Goal: Task Accomplishment & Management: Use online tool/utility

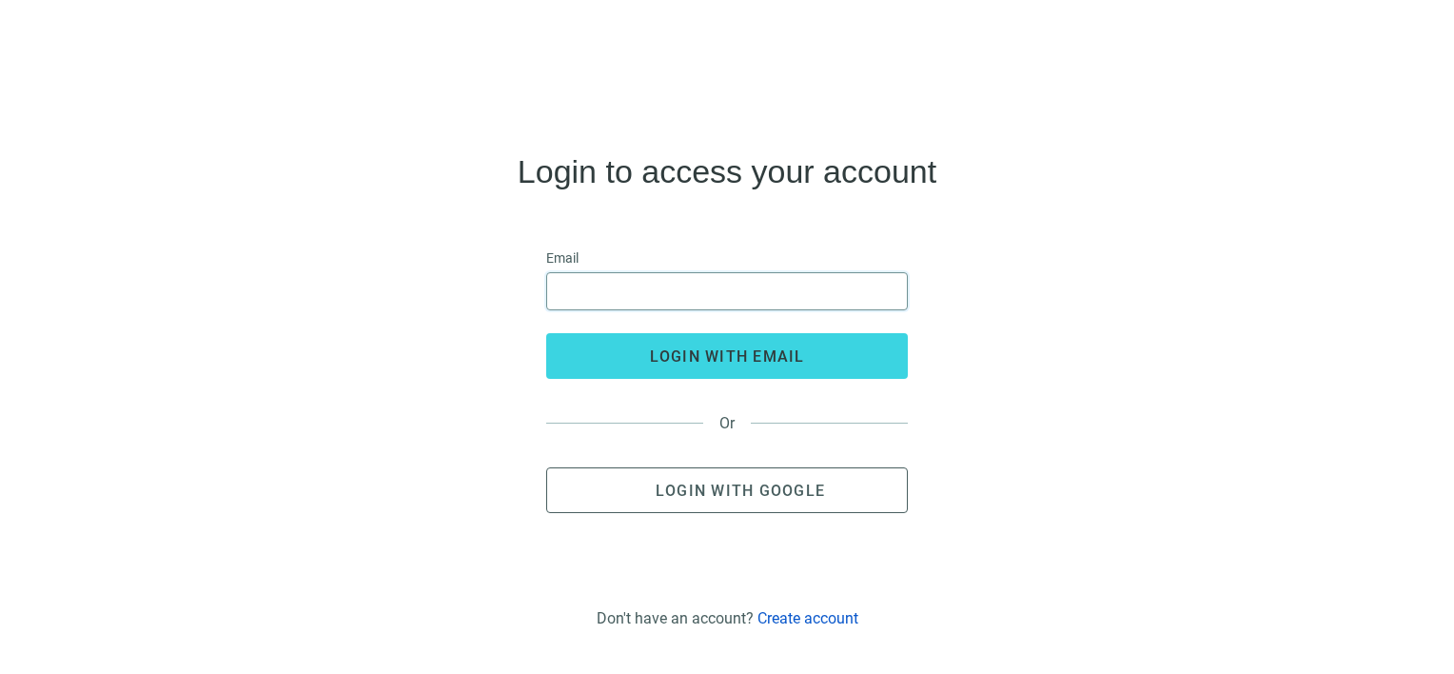
click at [591, 284] on input "email" at bounding box center [727, 291] width 337 height 36
type input "**********"
click at [698, 495] on span "Login with Google" at bounding box center [740, 490] width 169 height 18
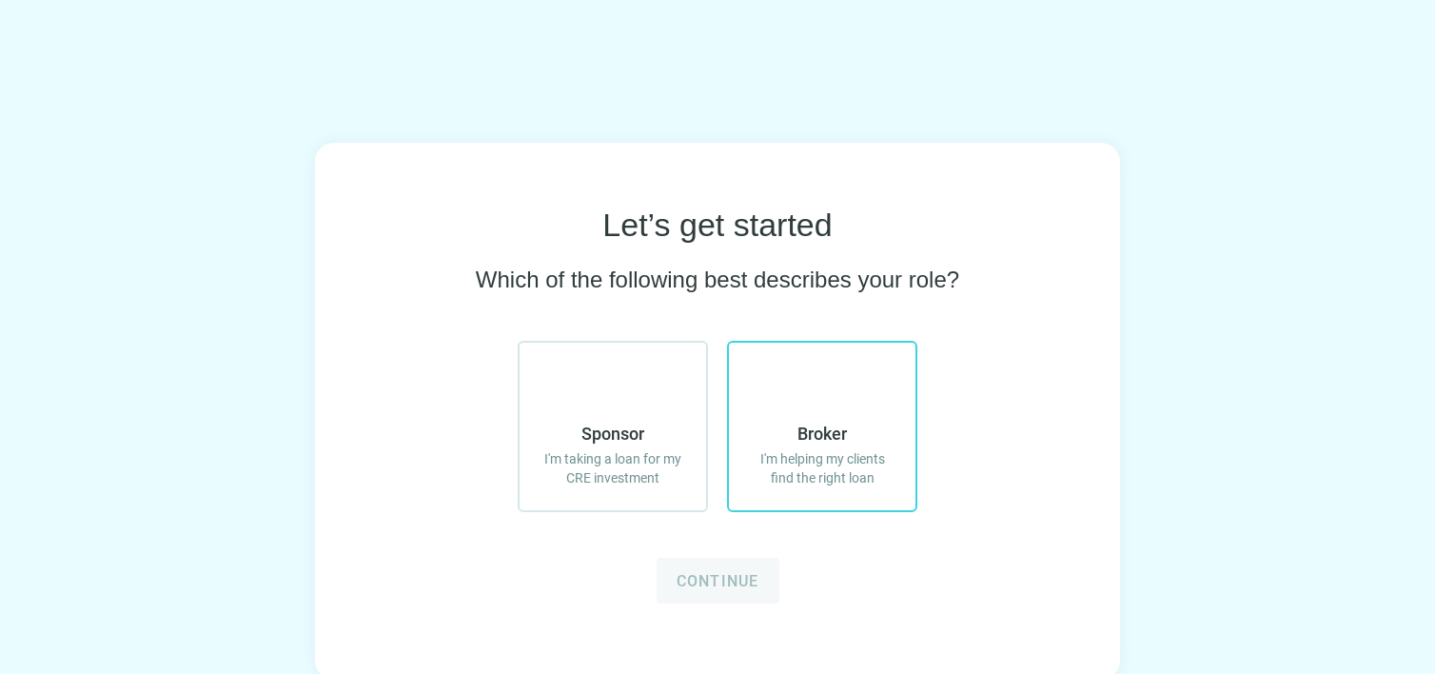
click at [838, 435] on span "Broker" at bounding box center [821, 433] width 49 height 23
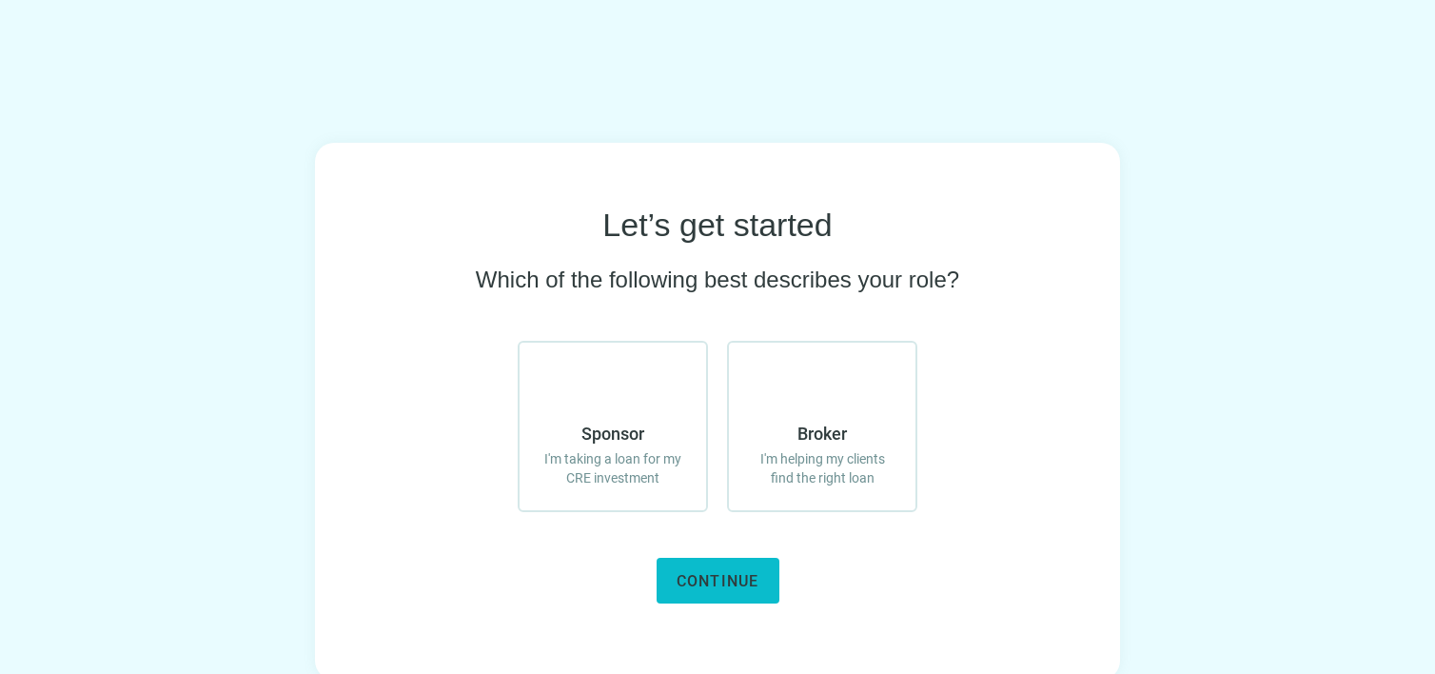
click at [731, 583] on span "Continue" at bounding box center [718, 581] width 83 height 18
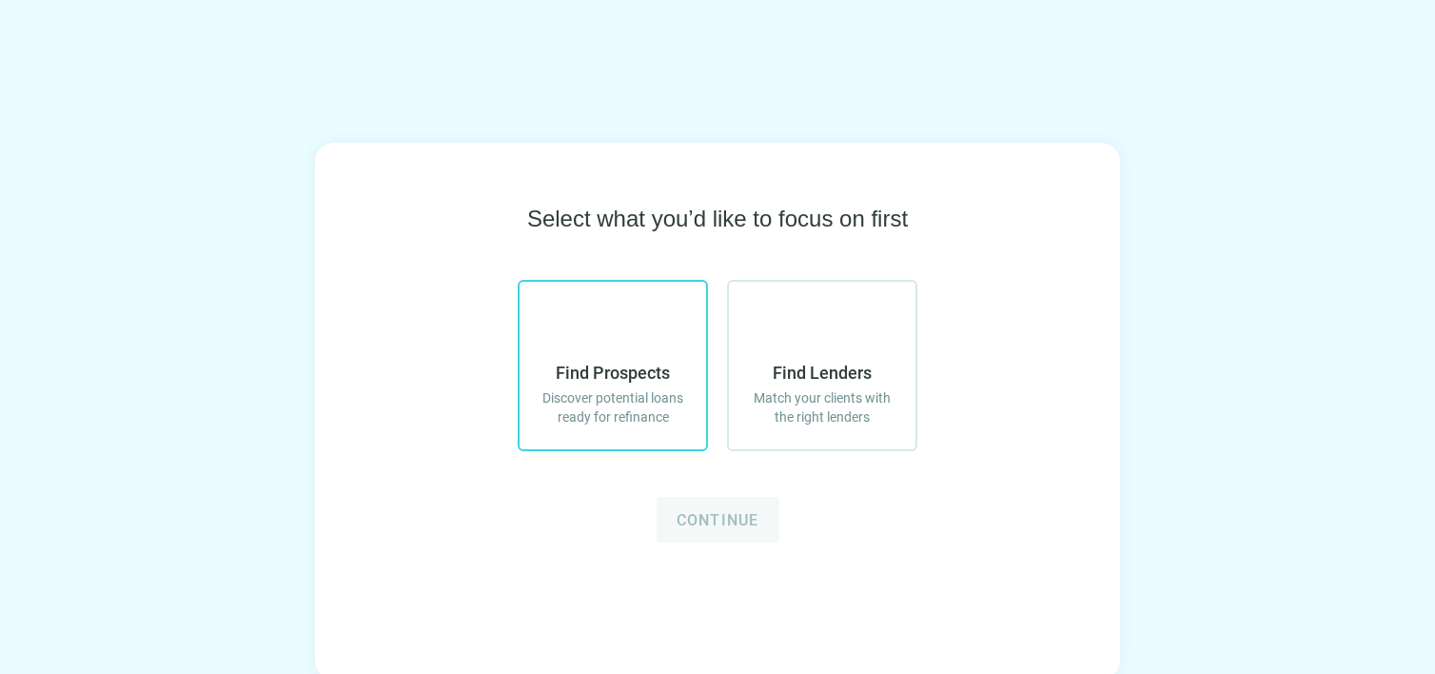
click at [632, 388] on span "Discover potential loans ready for refinance" at bounding box center [613, 407] width 148 height 38
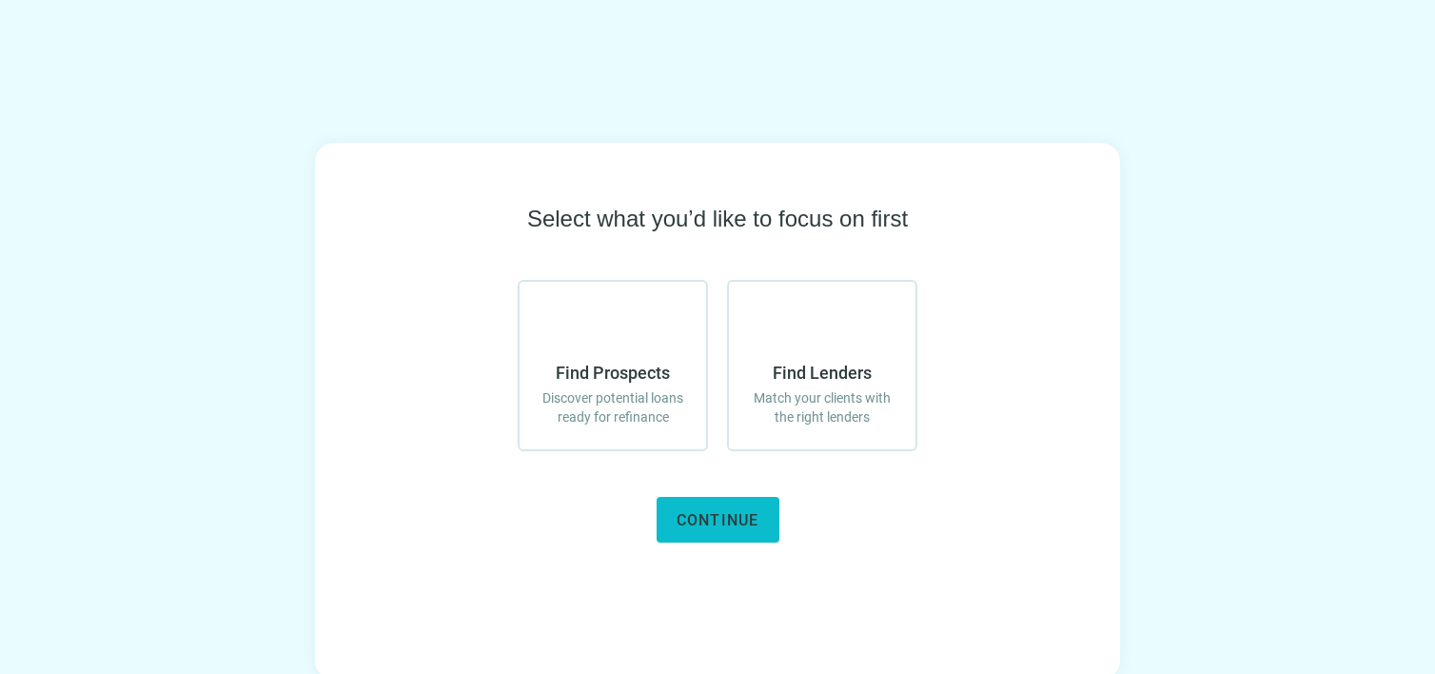
click at [707, 506] on button "Continue" at bounding box center [718, 520] width 123 height 46
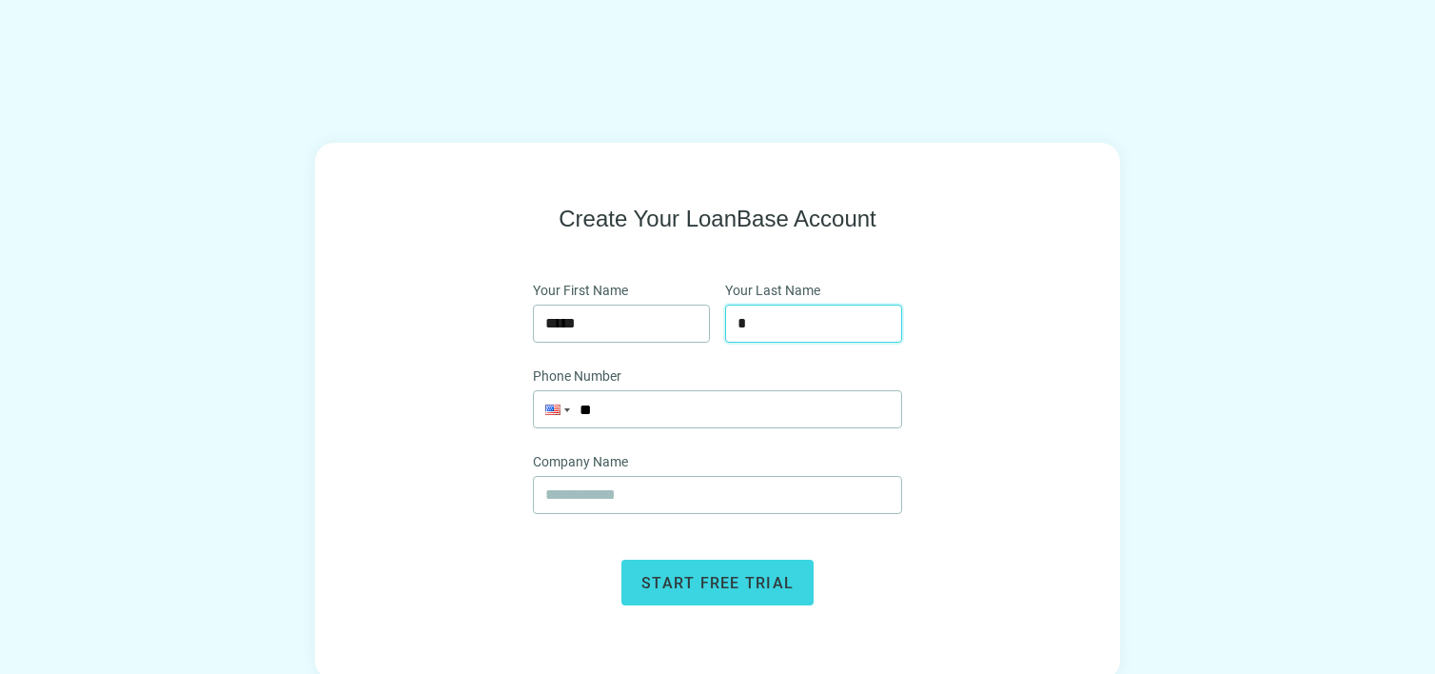
click at [758, 333] on input "*" at bounding box center [813, 323] width 152 height 36
type input "*****"
type input "**********"
type input "*****"
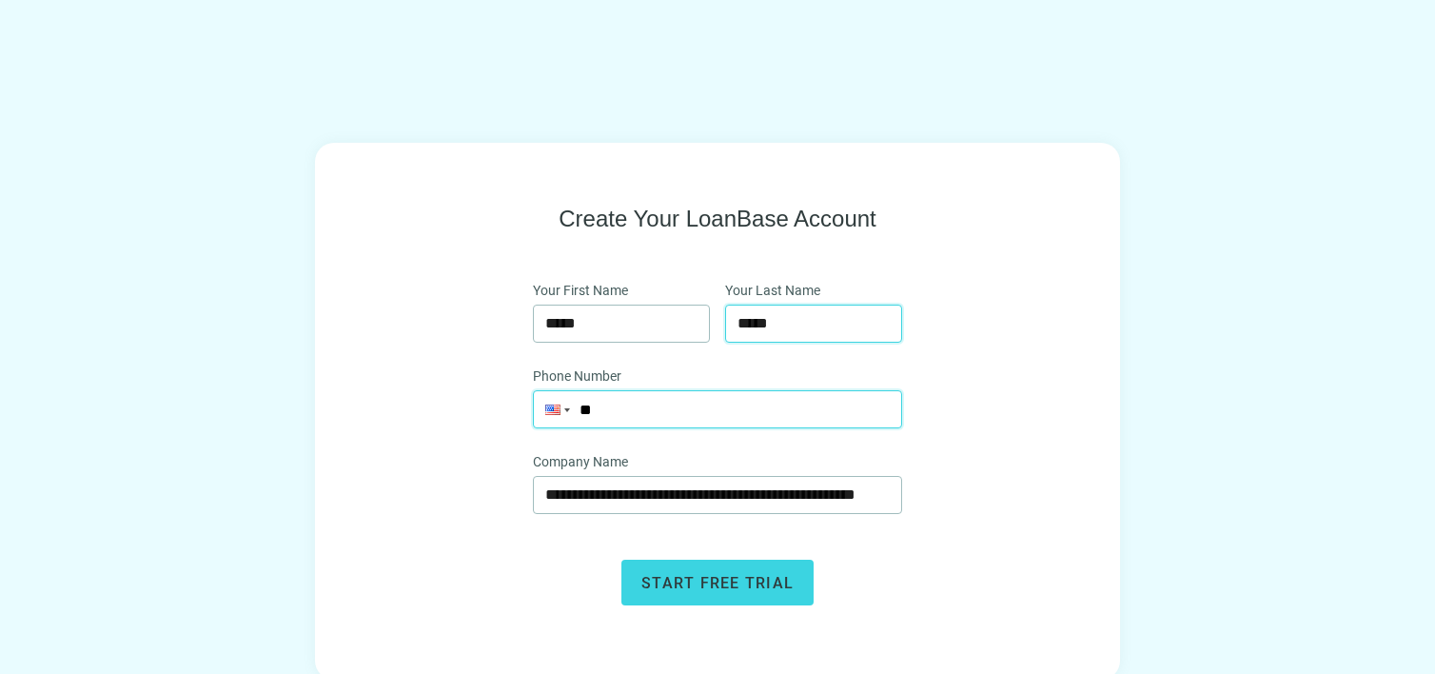
click at [704, 410] on input "**" at bounding box center [717, 409] width 367 height 36
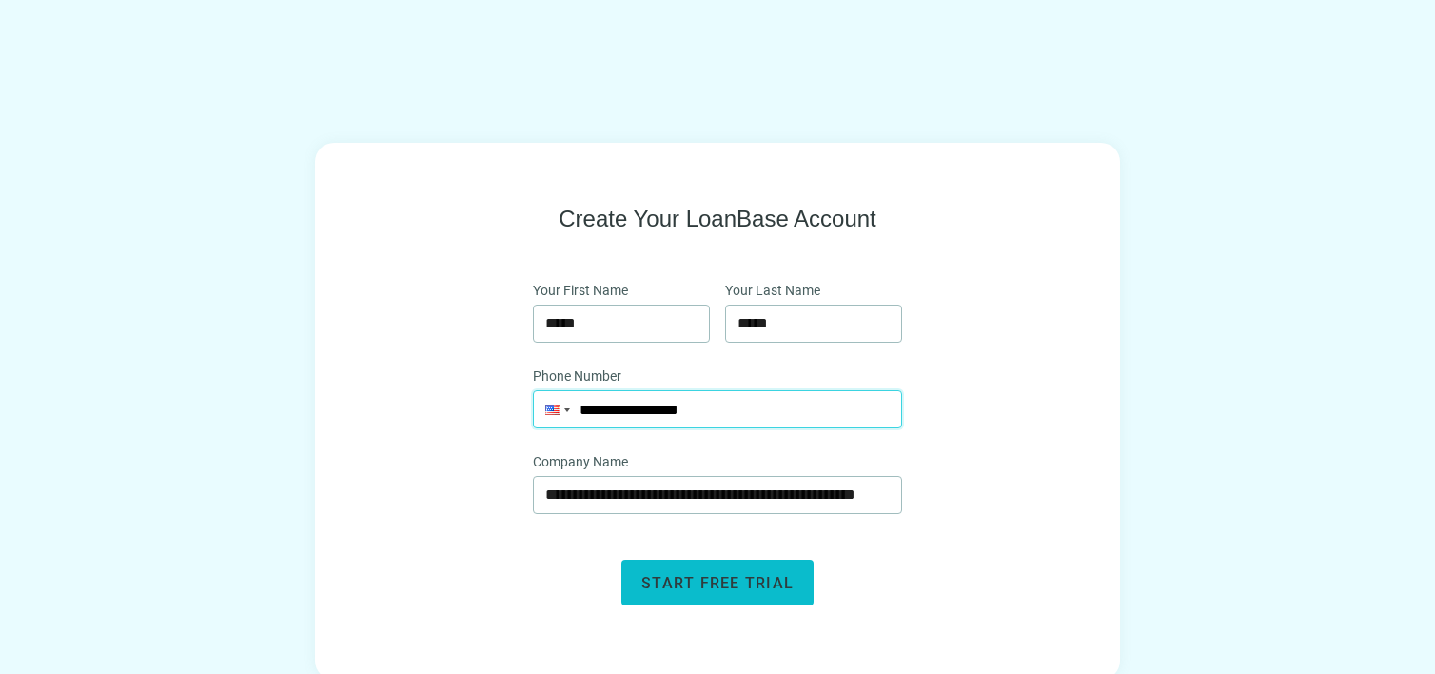
type input "**********"
click at [708, 567] on button "Start free trial" at bounding box center [717, 582] width 192 height 46
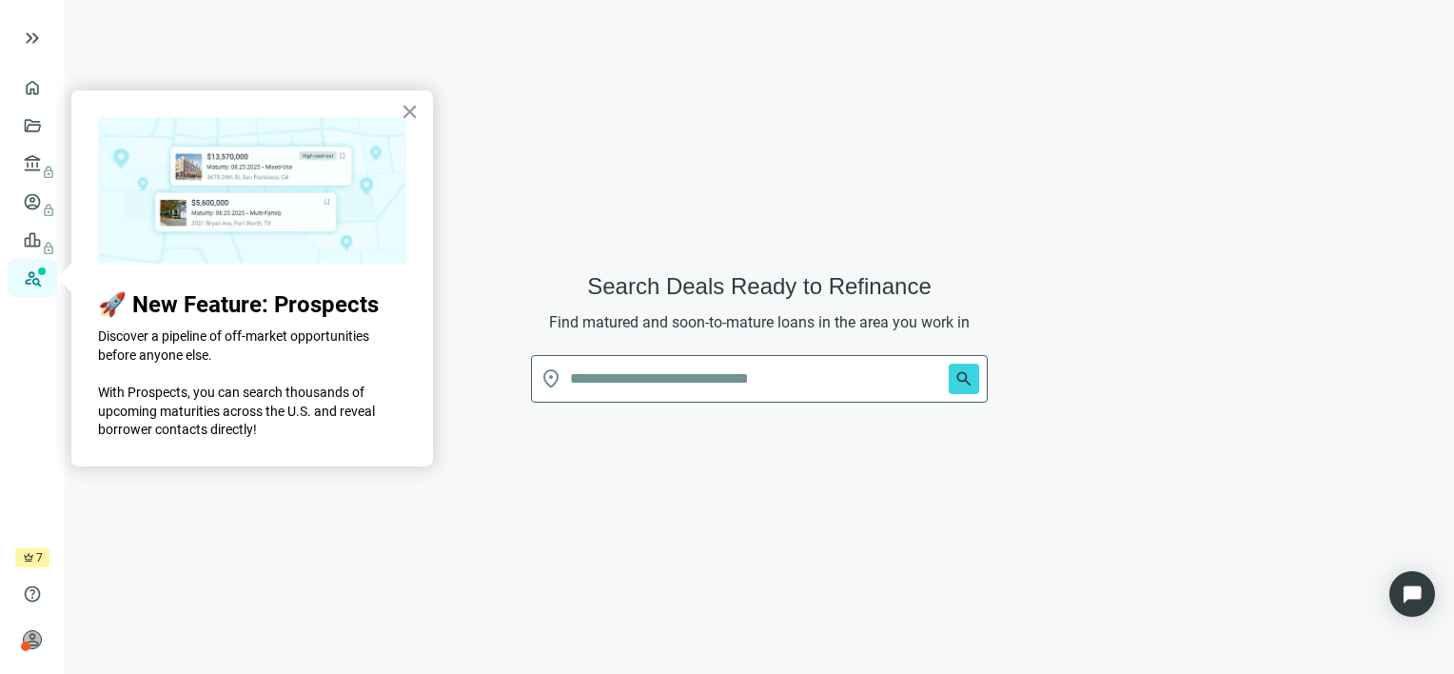
click at [408, 117] on button "×" at bounding box center [410, 111] width 18 height 30
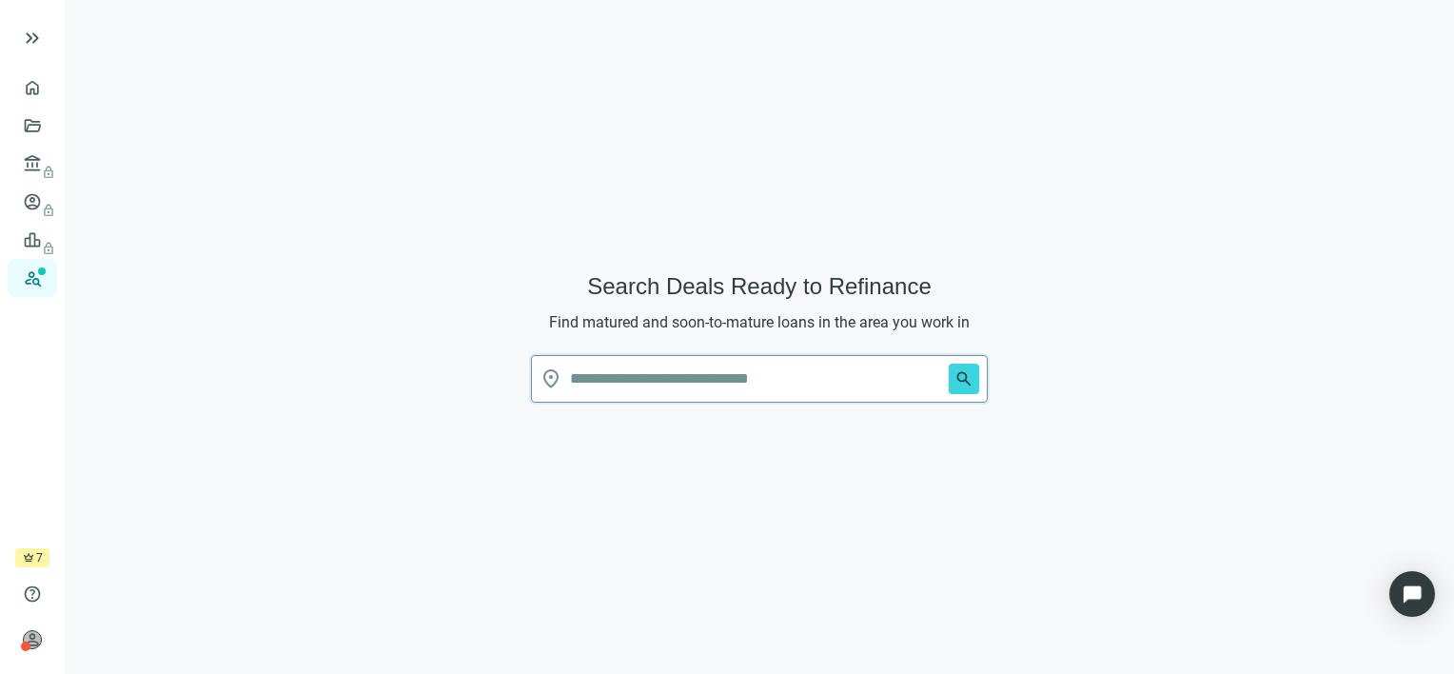
click at [651, 376] on input "text" at bounding box center [755, 379] width 371 height 46
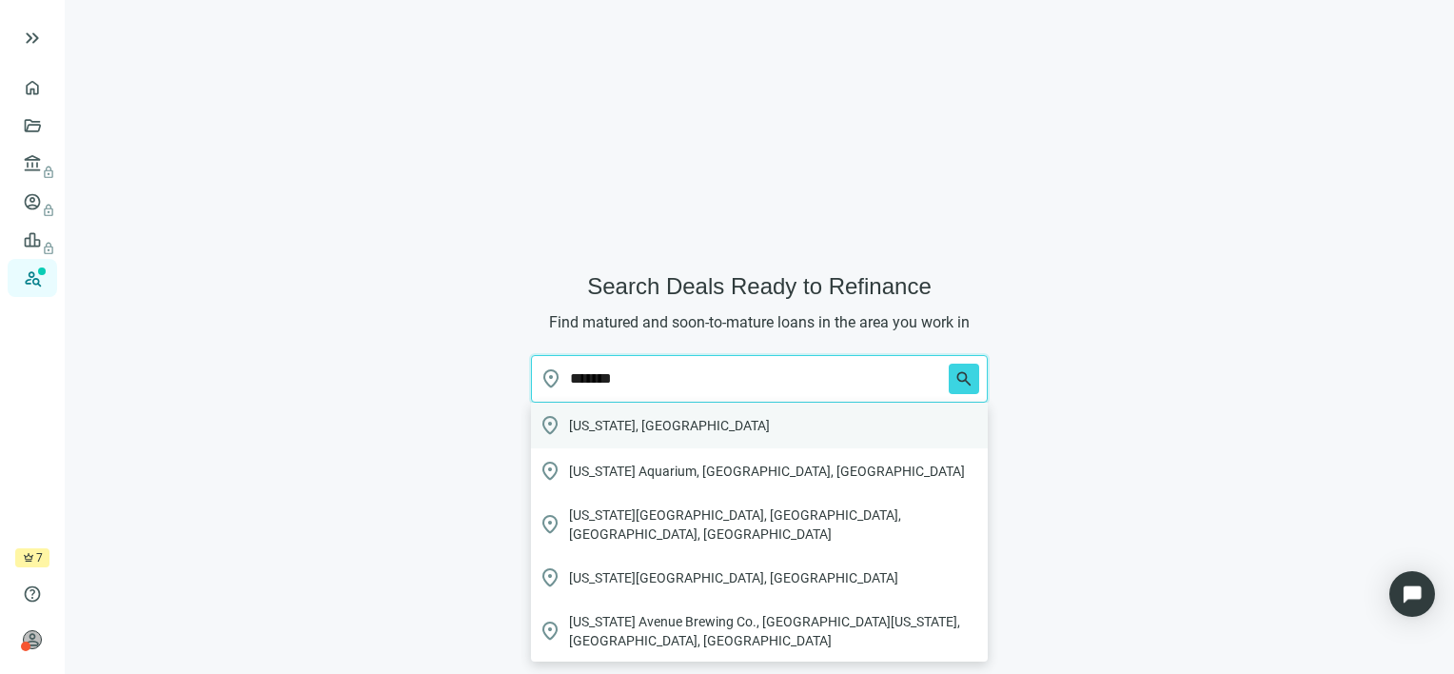
click at [636, 425] on span "[US_STATE], [GEOGRAPHIC_DATA]" at bounding box center [669, 425] width 201 height 19
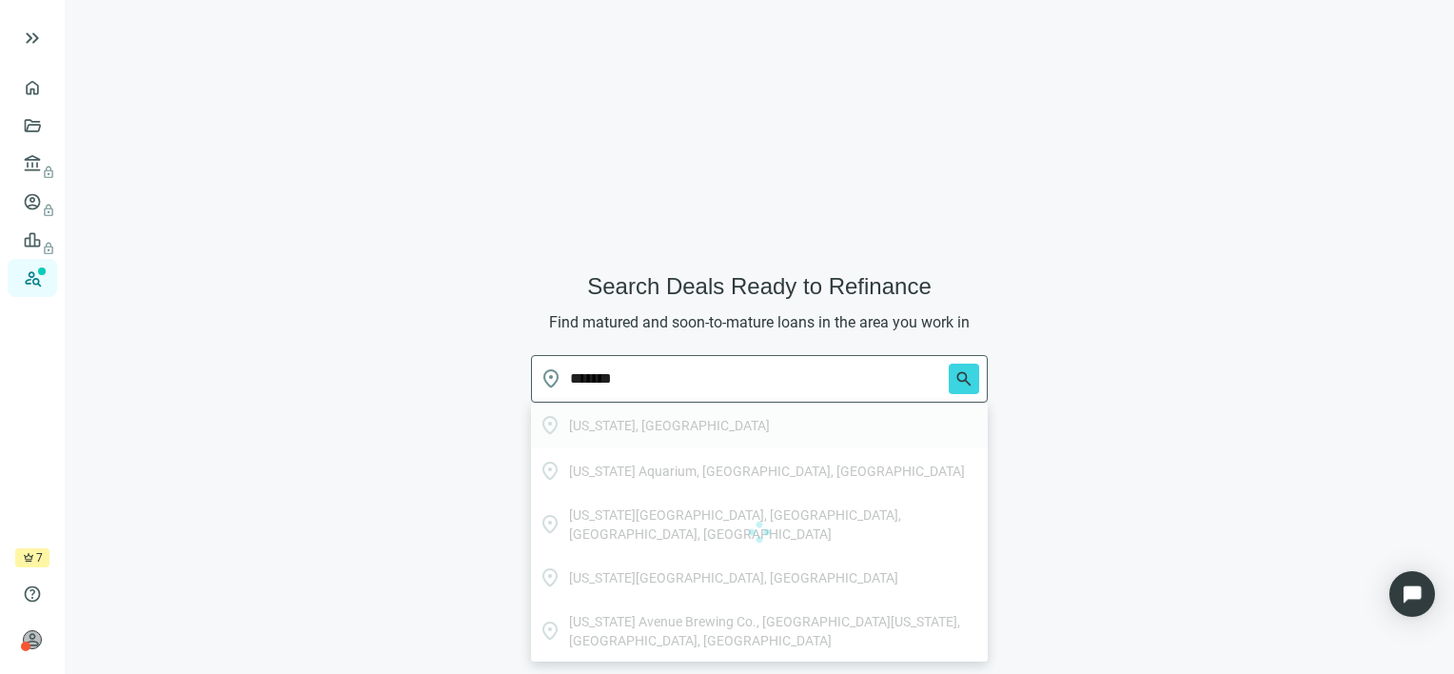
type input "**********"
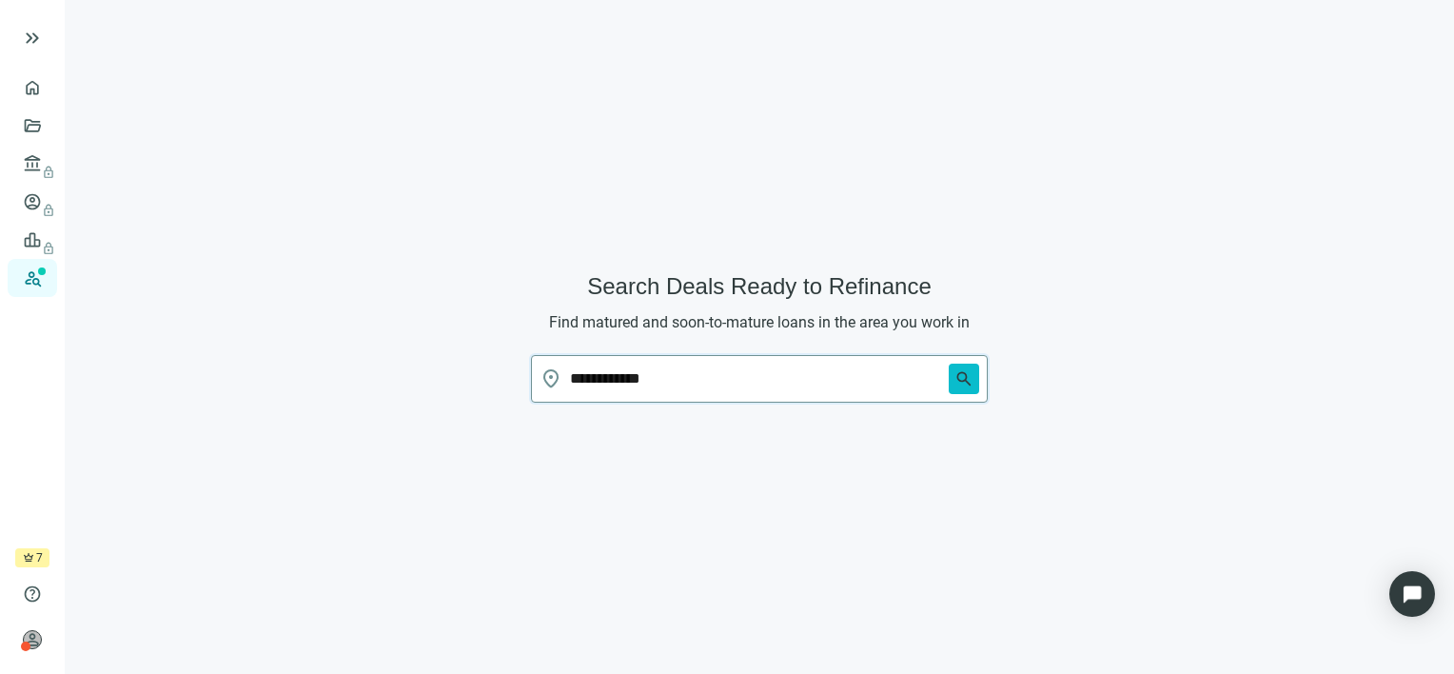
click at [966, 378] on span "search" at bounding box center [963, 378] width 19 height 19
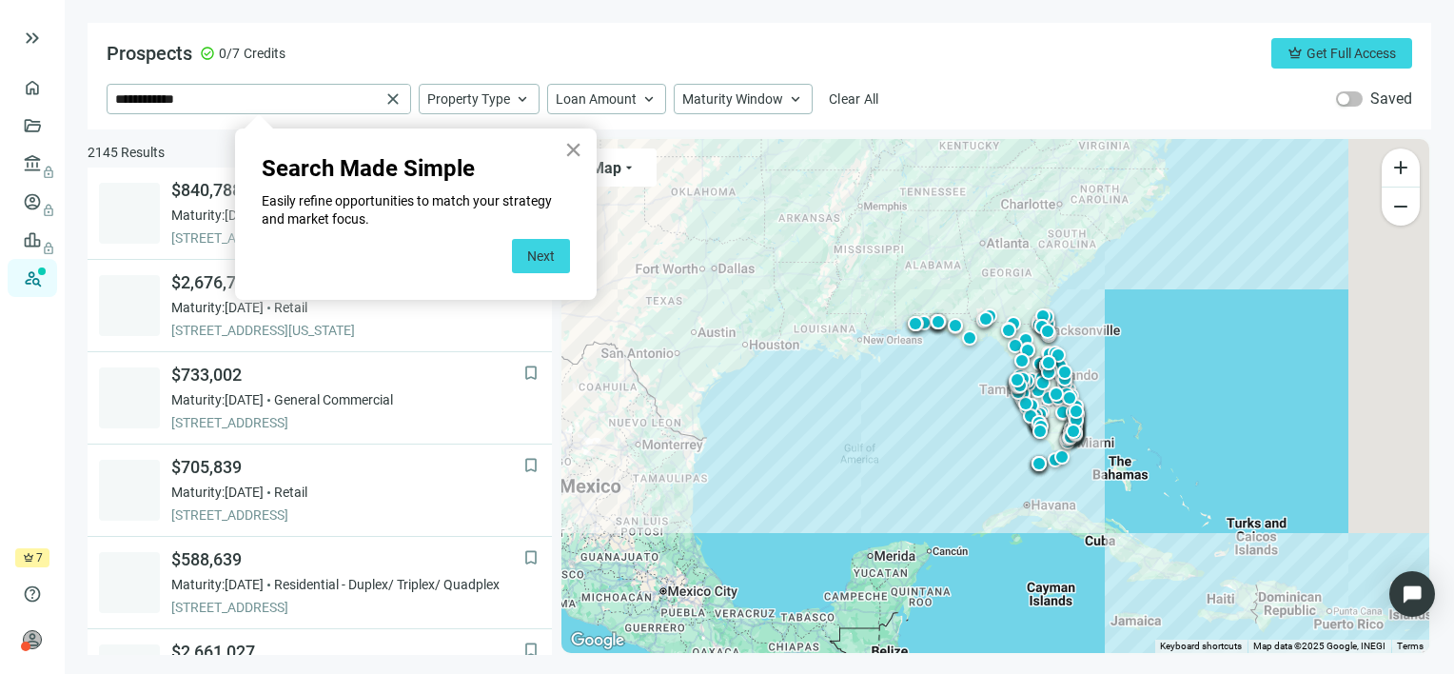
click at [569, 152] on button "×" at bounding box center [573, 149] width 18 height 30
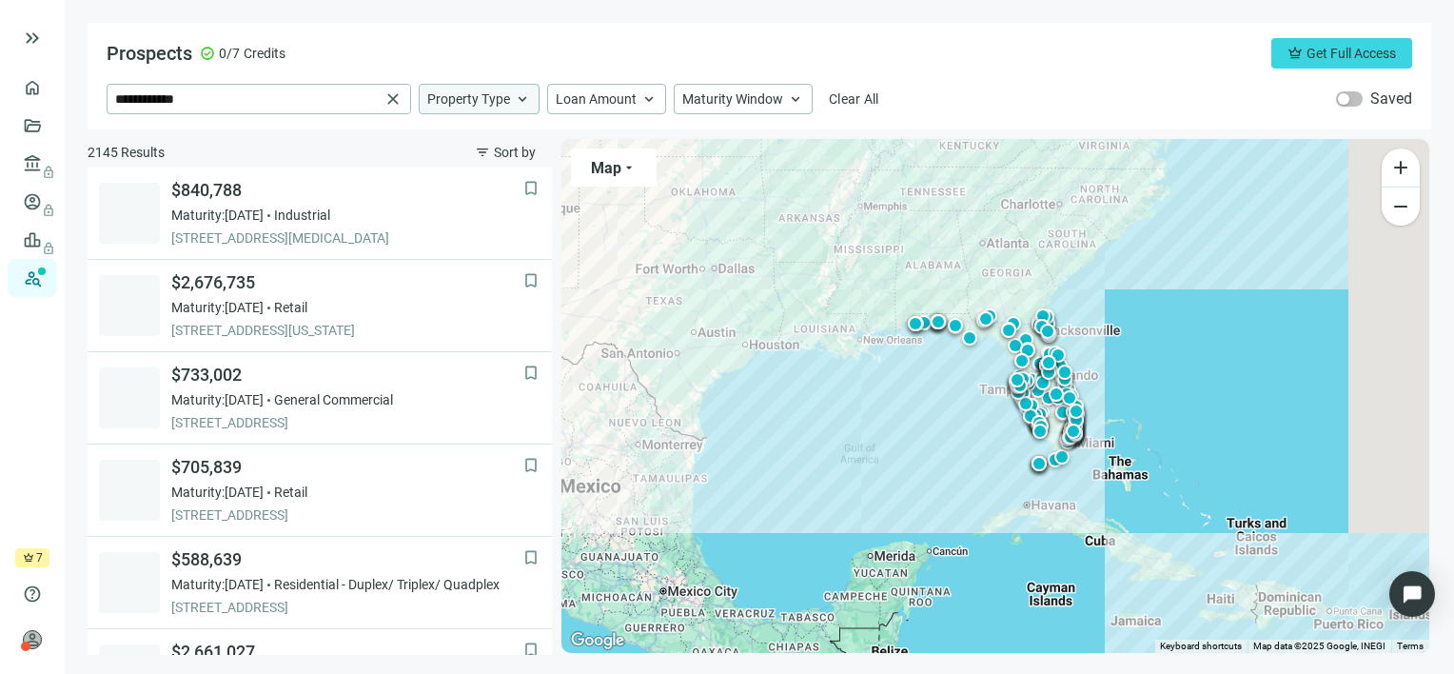
click at [507, 105] on span "Property Type" at bounding box center [468, 98] width 83 height 17
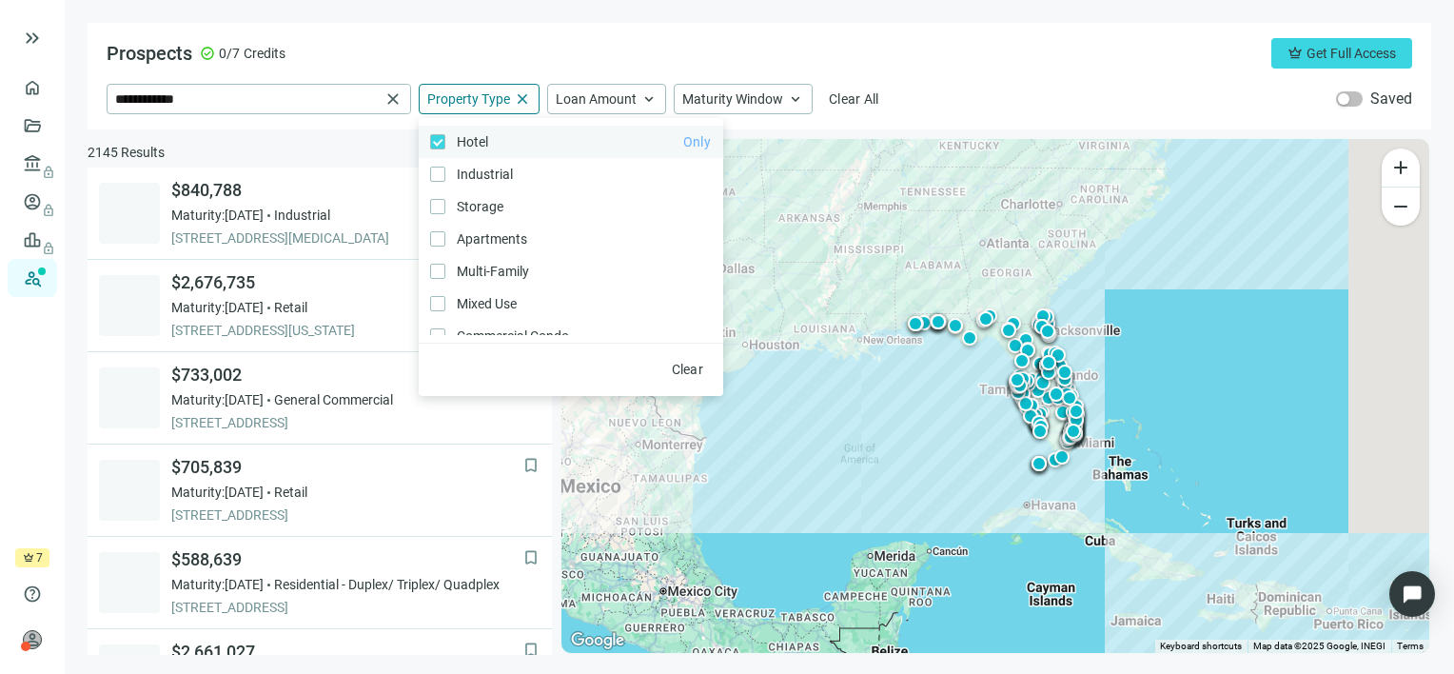
click at [683, 140] on span "Only" at bounding box center [697, 141] width 28 height 15
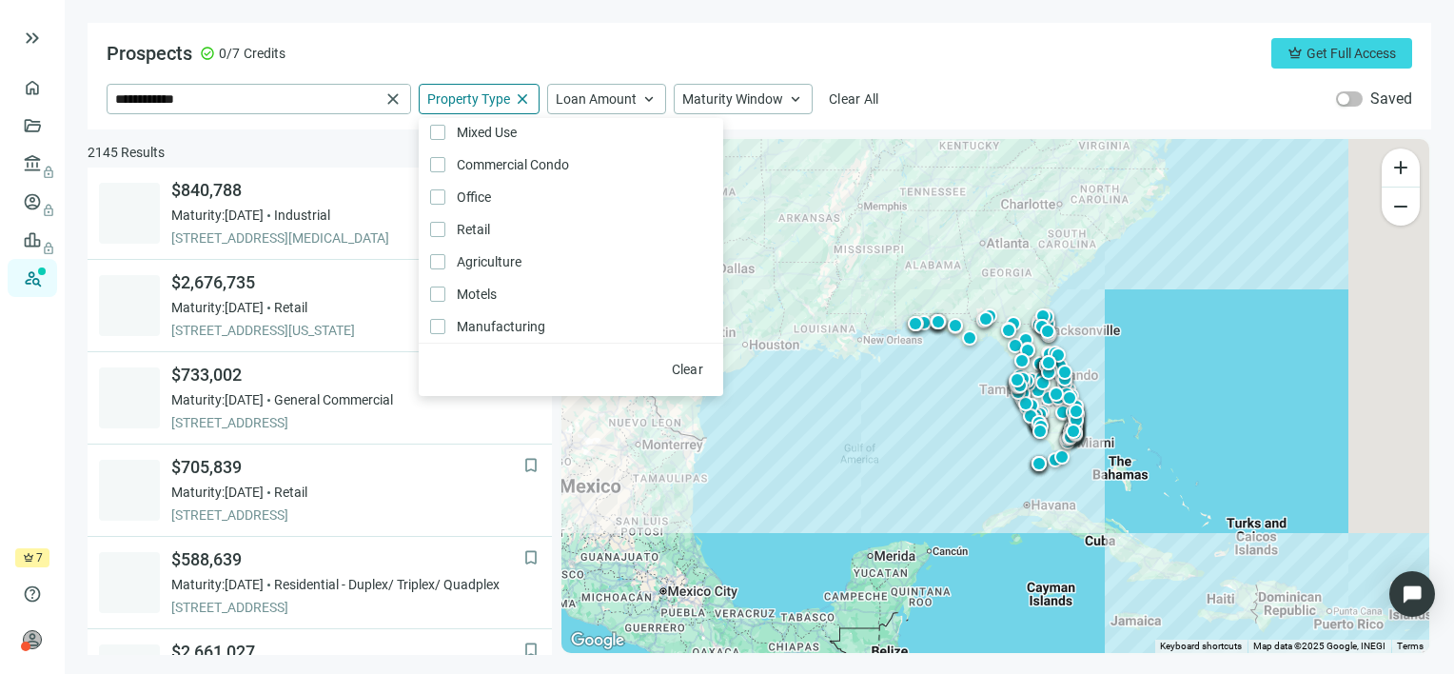
scroll to position [186, 0]
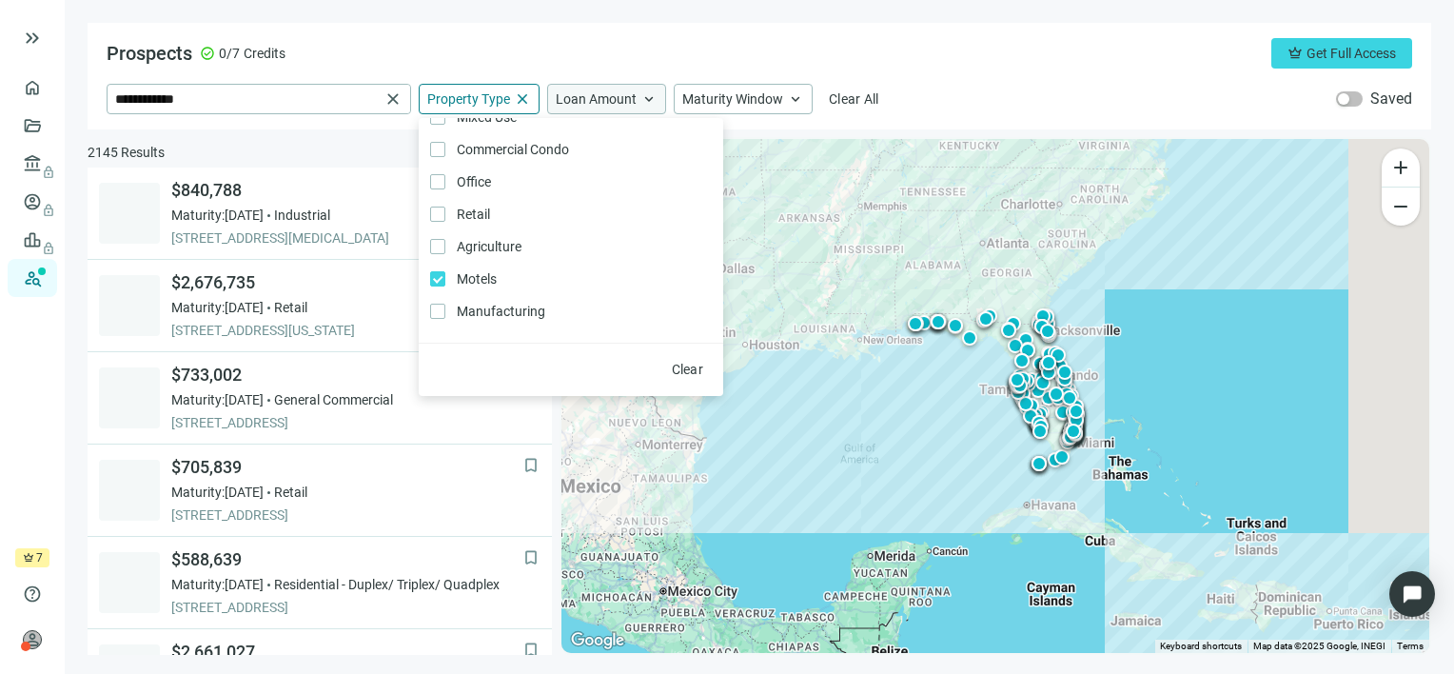
click at [627, 106] on span "Loan Amount" at bounding box center [596, 98] width 81 height 17
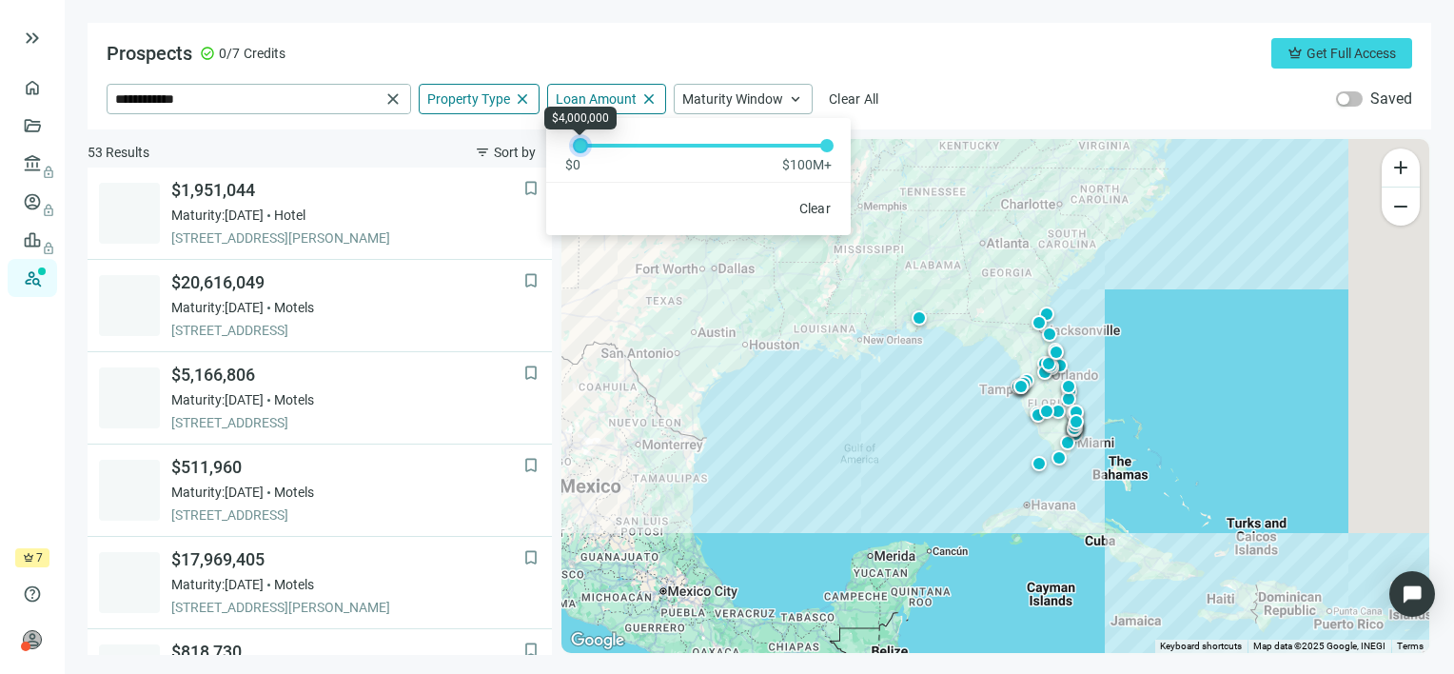
drag, startPoint x: 576, startPoint y: 141, endPoint x: 586, endPoint y: 149, distance: 13.5
click at [585, 149] on div at bounding box center [581, 146] width 10 height 10
drag, startPoint x: 825, startPoint y: 140, endPoint x: 636, endPoint y: 170, distance: 191.8
click at [636, 170] on div "$0 $100M+" at bounding box center [698, 146] width 304 height 56
click at [768, 88] on div "Maturity Window keyboard_arrow_up" at bounding box center [743, 99] width 139 height 30
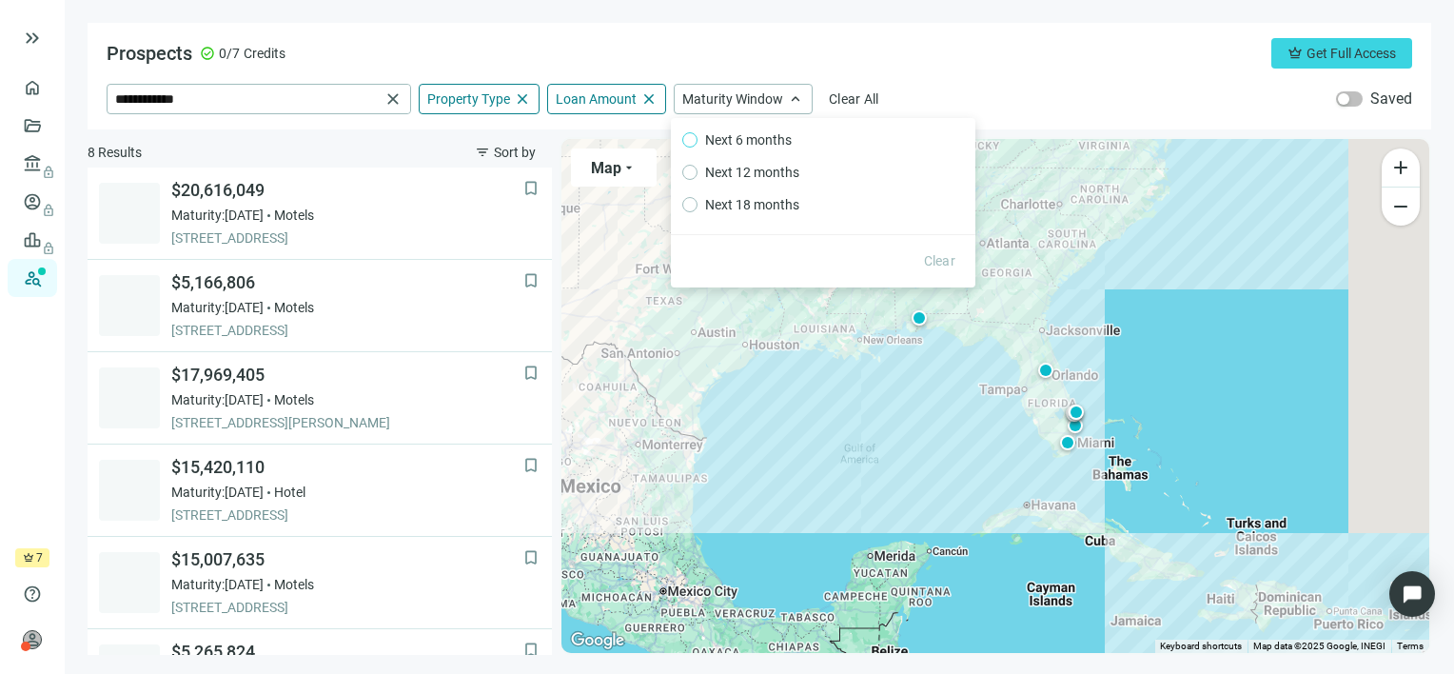
click at [760, 137] on span "Next 6 months" at bounding box center [748, 139] width 102 height 21
click at [973, 54] on div "Prospects check_circle 0/7 Credits crown Get Full Access" at bounding box center [759, 53] width 1305 height 30
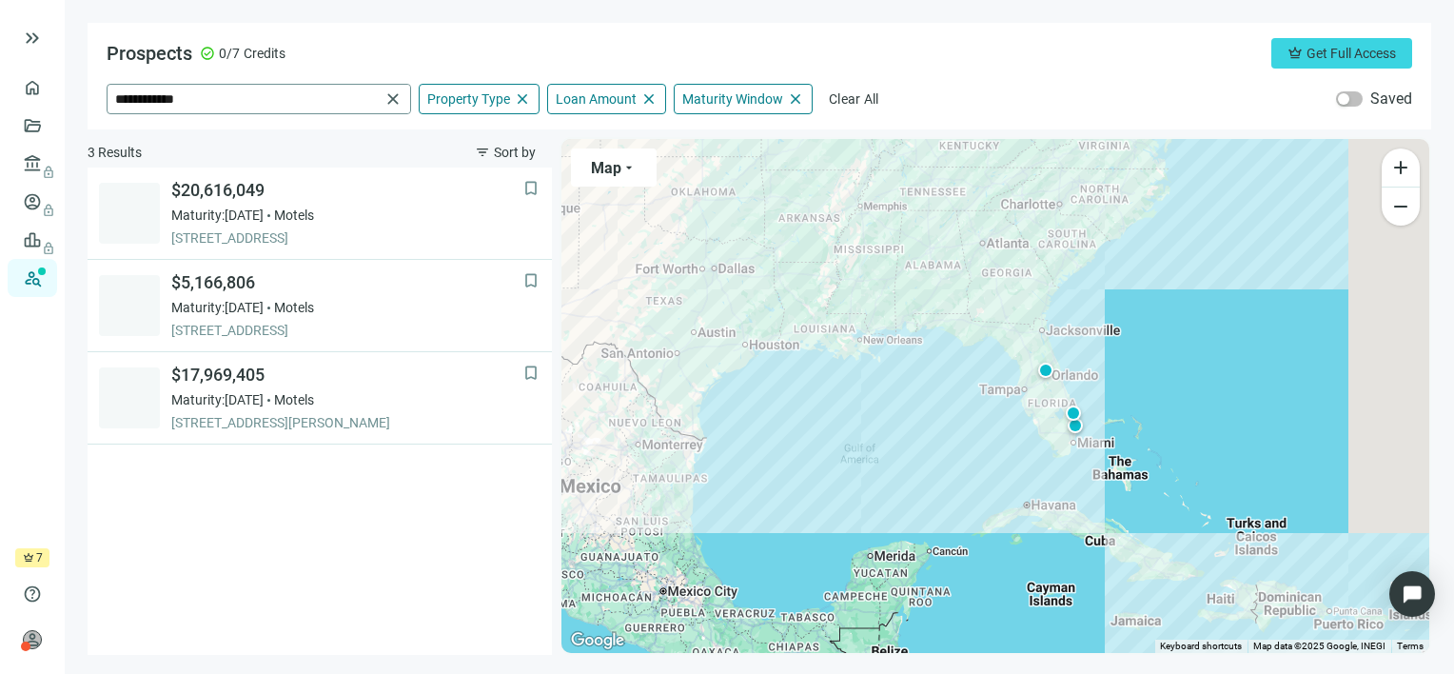
click at [391, 99] on span "close" at bounding box center [392, 98] width 19 height 19
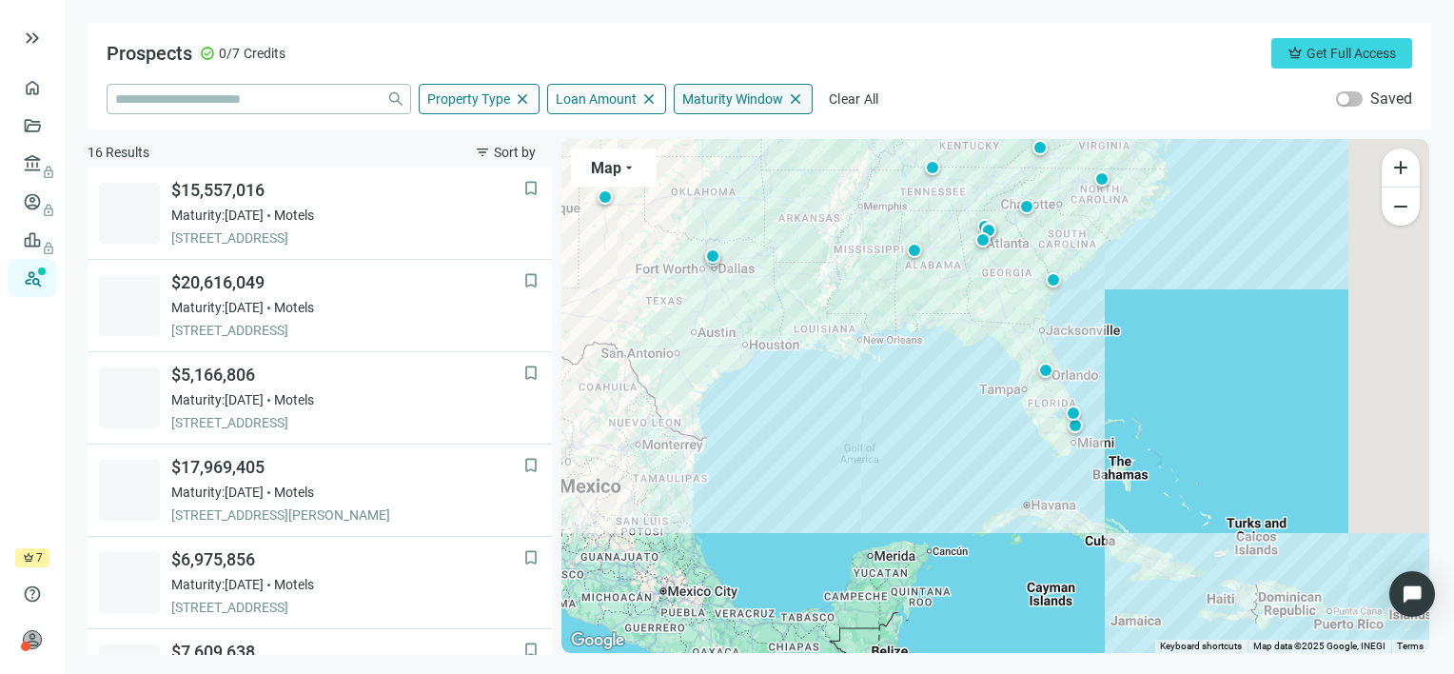
click at [731, 107] on div "Maturity Window close" at bounding box center [743, 99] width 139 height 30
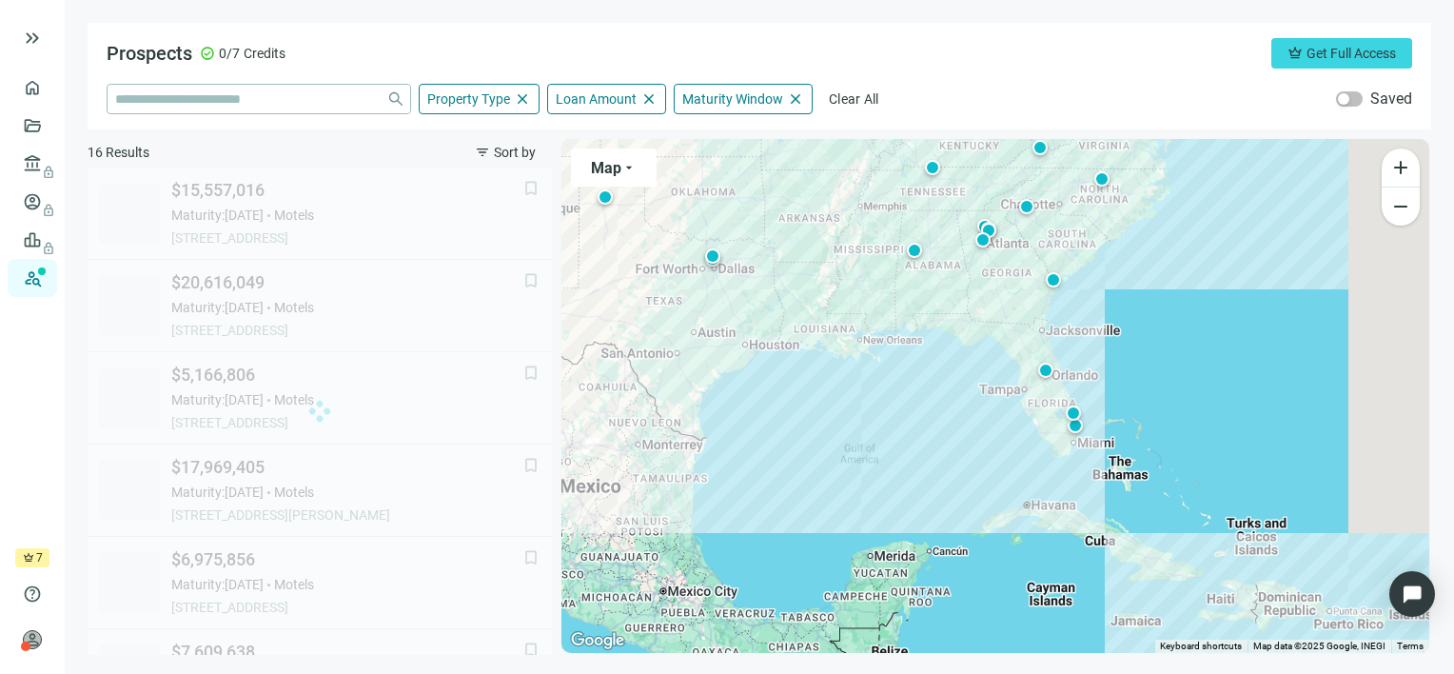
click at [949, 43] on div "Prospects check_circle 0/7 Credits crown Get Full Access" at bounding box center [759, 53] width 1305 height 30
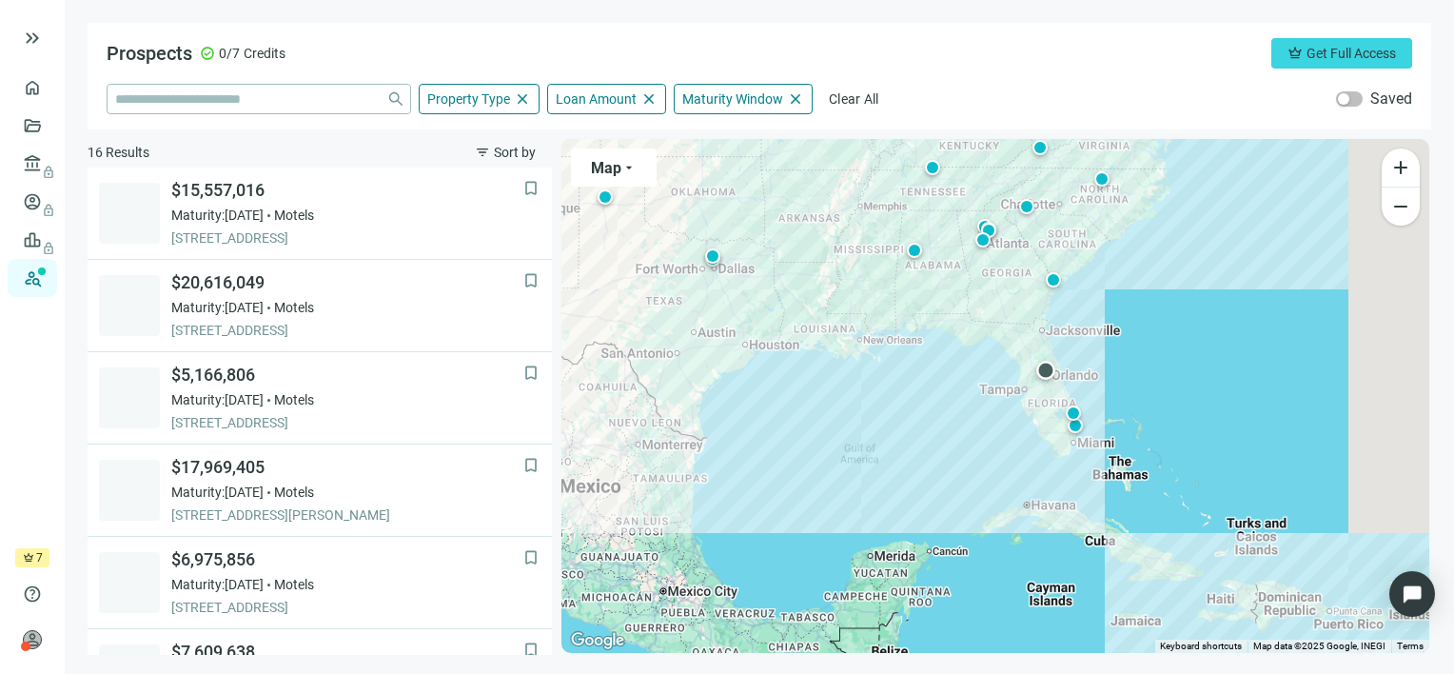
click at [1047, 369] on div at bounding box center [1045, 370] width 19 height 19
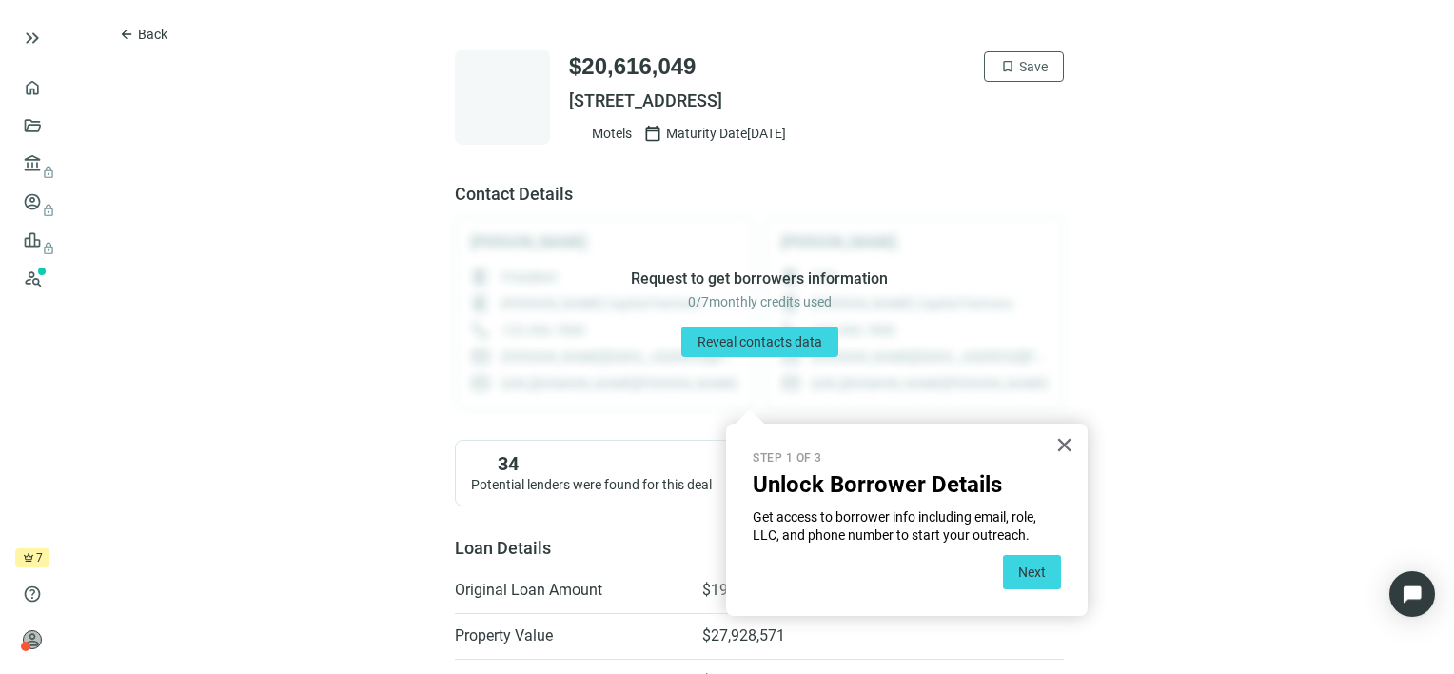
drag, startPoint x: 894, startPoint y: 103, endPoint x: 562, endPoint y: 102, distance: 332.1
click at [569, 102] on span "[STREET_ADDRESS]" at bounding box center [816, 100] width 495 height 23
click at [130, 34] on span "arrow_back" at bounding box center [126, 34] width 15 height 15
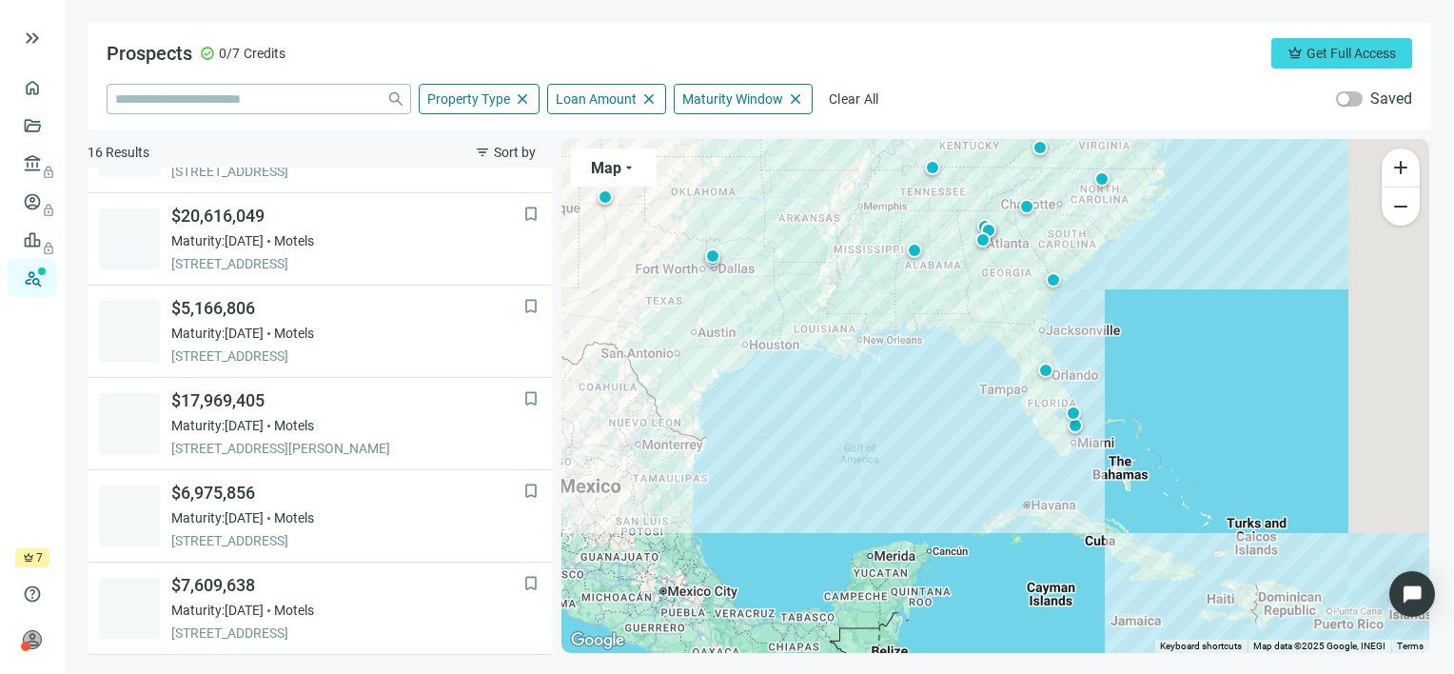
scroll to position [91, 0]
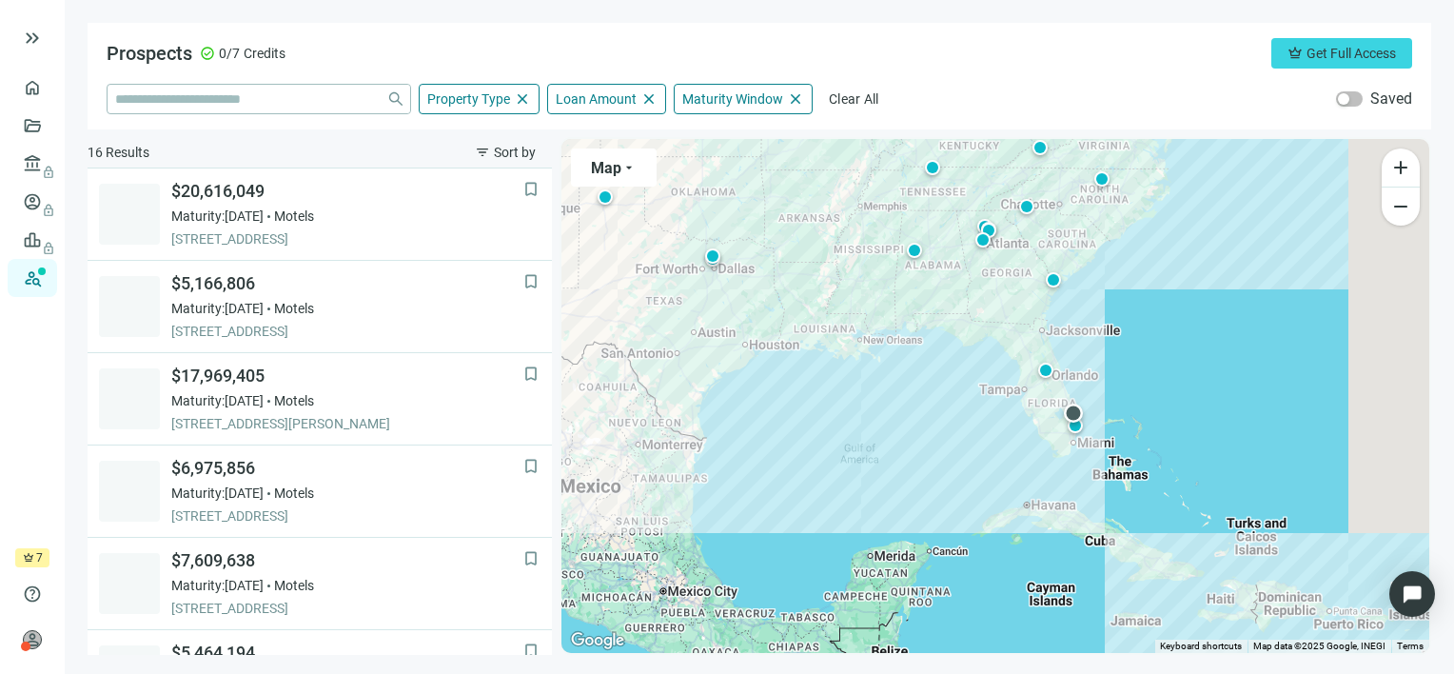
click at [1069, 411] on div at bounding box center [1073, 412] width 19 height 19
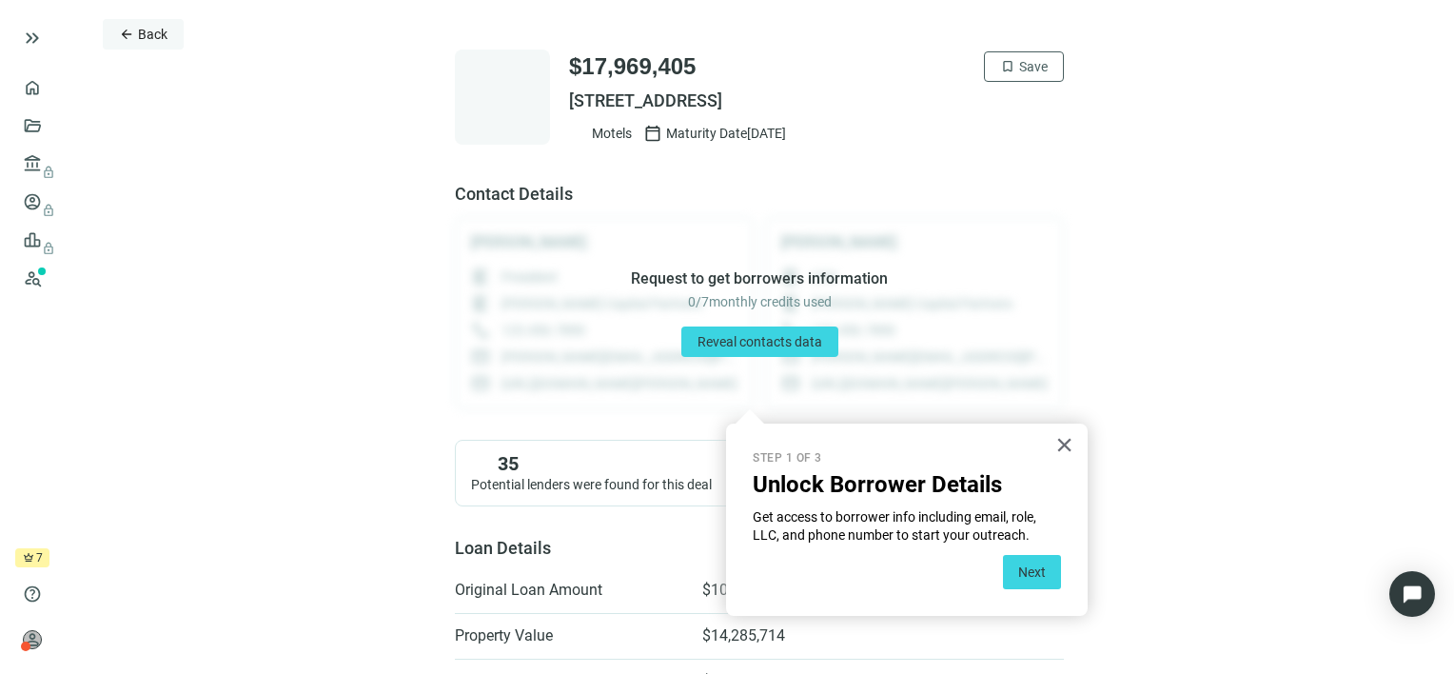
click at [167, 40] on span "Back" at bounding box center [152, 34] width 29 height 15
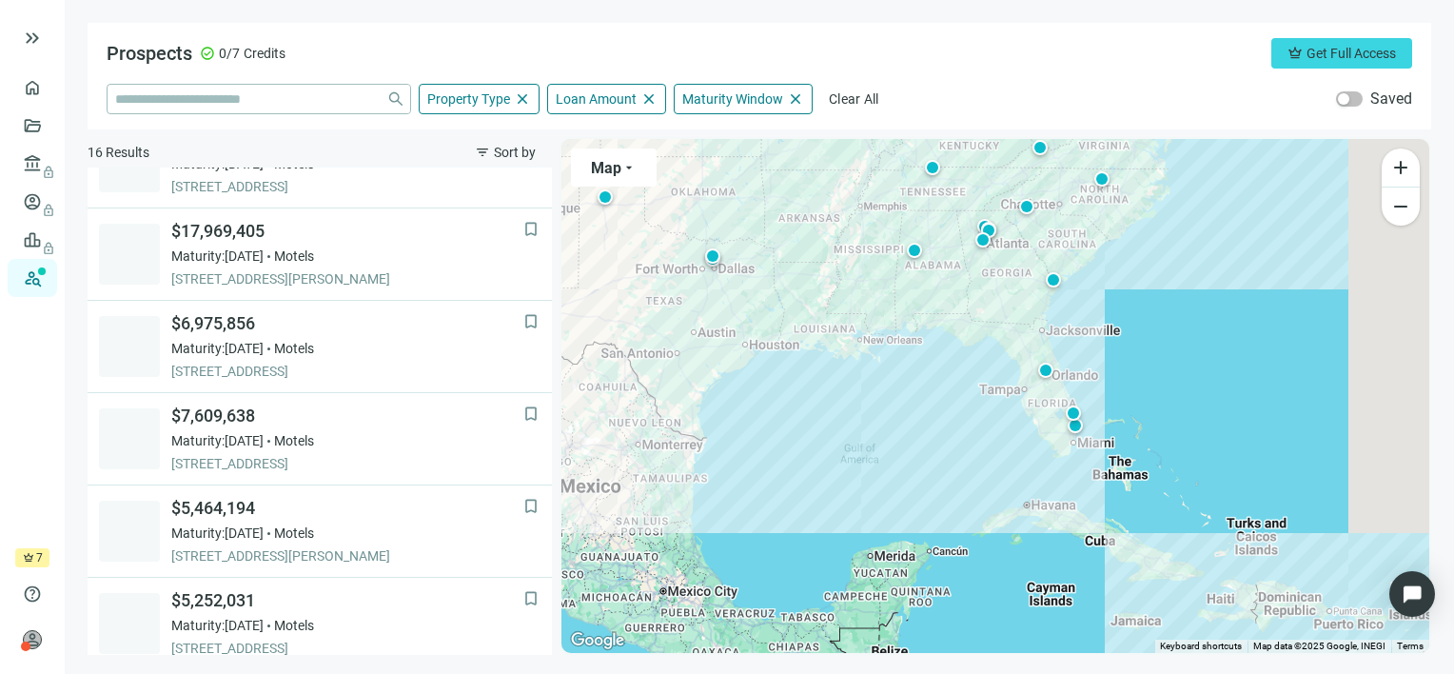
scroll to position [276, 0]
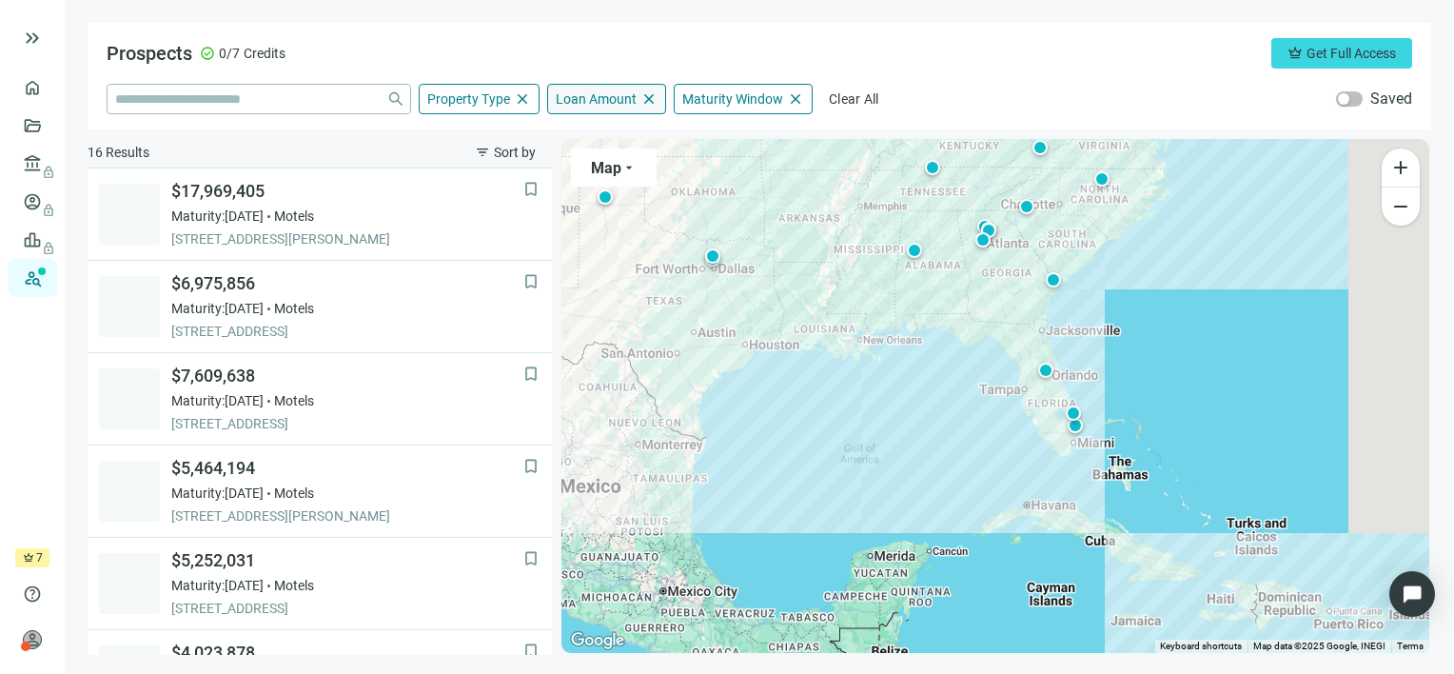
click at [563, 100] on span "Loan Amount" at bounding box center [596, 98] width 81 height 17
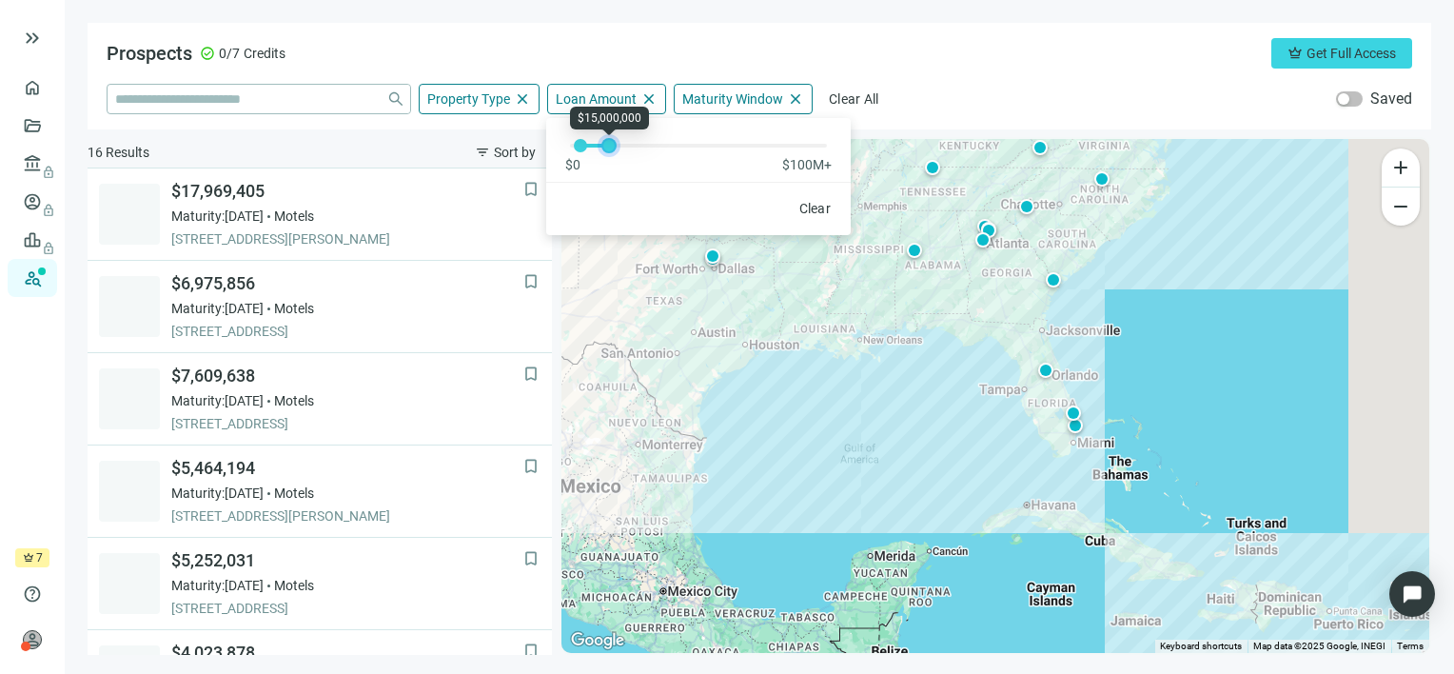
drag, startPoint x: 639, startPoint y: 143, endPoint x: 611, endPoint y: 147, distance: 28.8
click at [611, 147] on div at bounding box center [609, 146] width 10 height 10
click at [577, 147] on div at bounding box center [575, 146] width 10 height 10
click at [1055, 35] on div "Prospects check_circle 0/7 Credits crown Get Full Access close Property Type cl…" at bounding box center [759, 76] width 1343 height 107
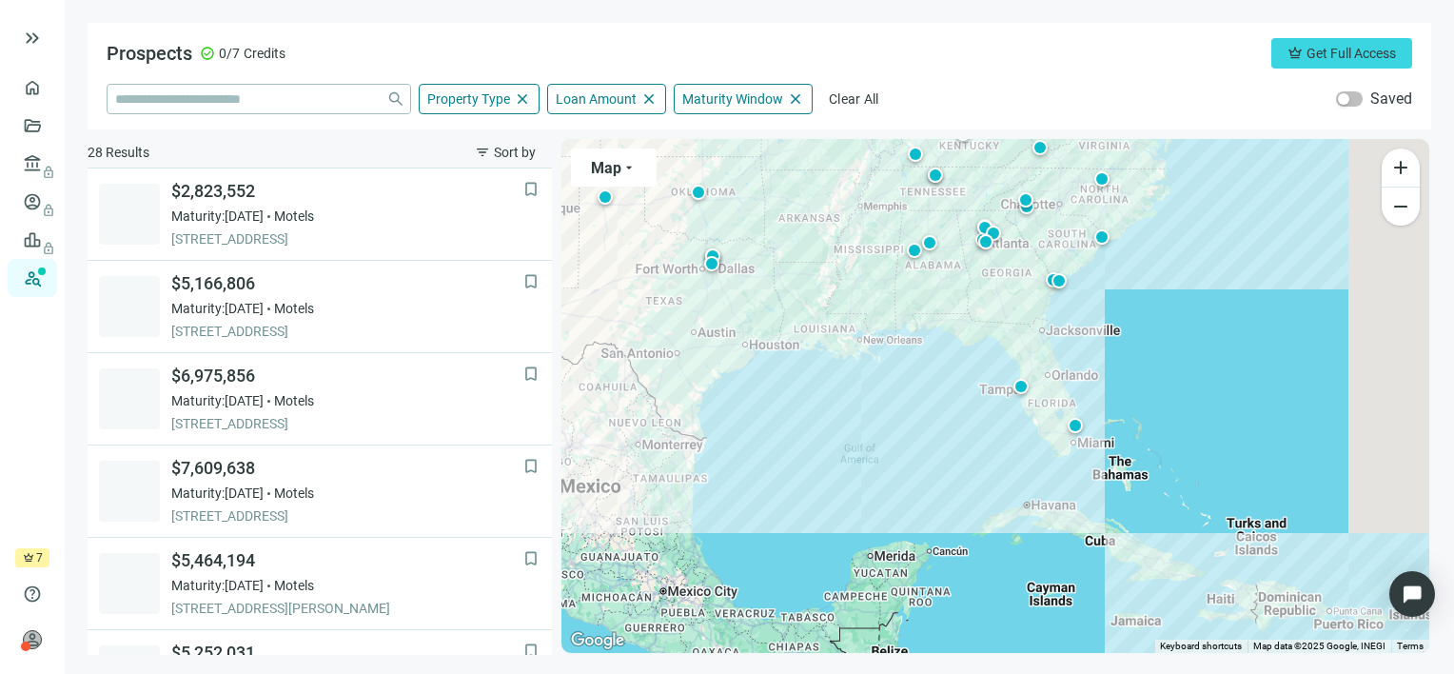
scroll to position [368, 0]
click at [1024, 384] on div at bounding box center [1020, 386] width 19 height 19
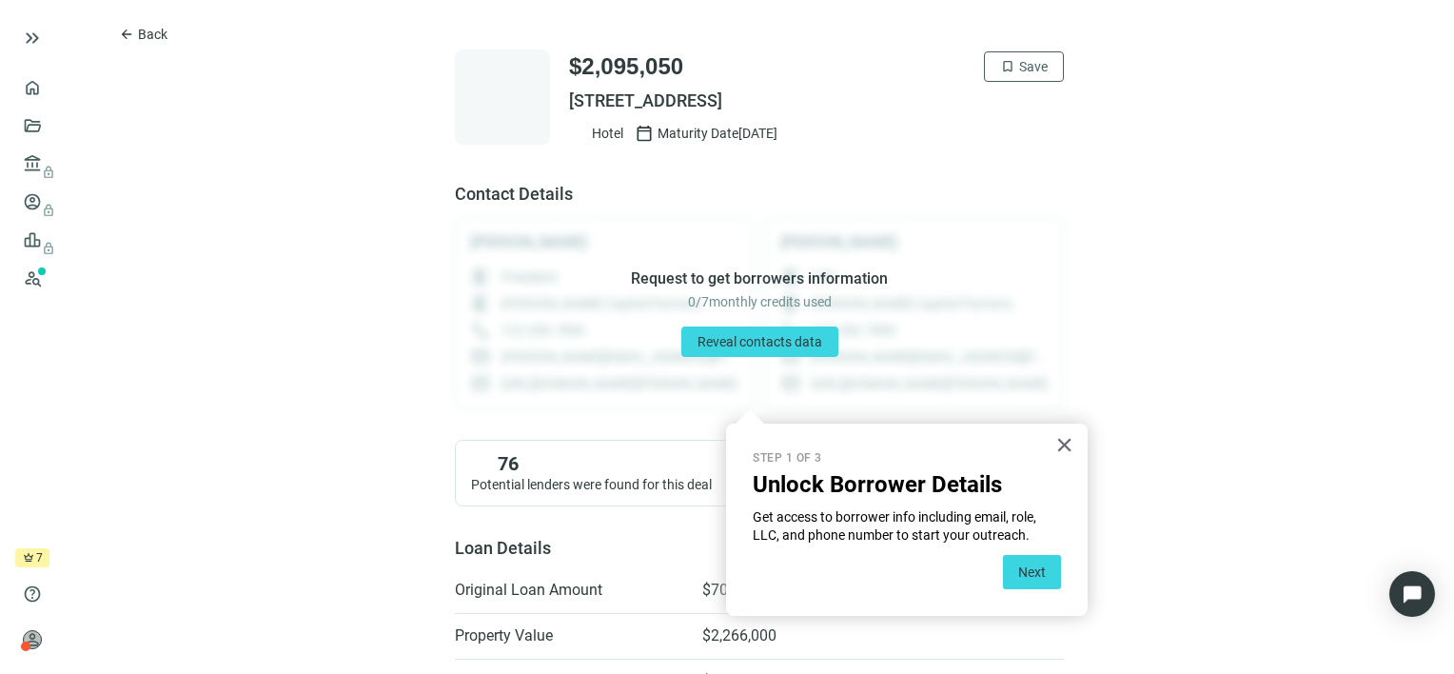
drag, startPoint x: 923, startPoint y: 98, endPoint x: 562, endPoint y: 91, distance: 360.7
click at [569, 91] on span "[STREET_ADDRESS]" at bounding box center [816, 100] width 495 height 23
